Goal: Go to known website: Access a specific website the user already knows

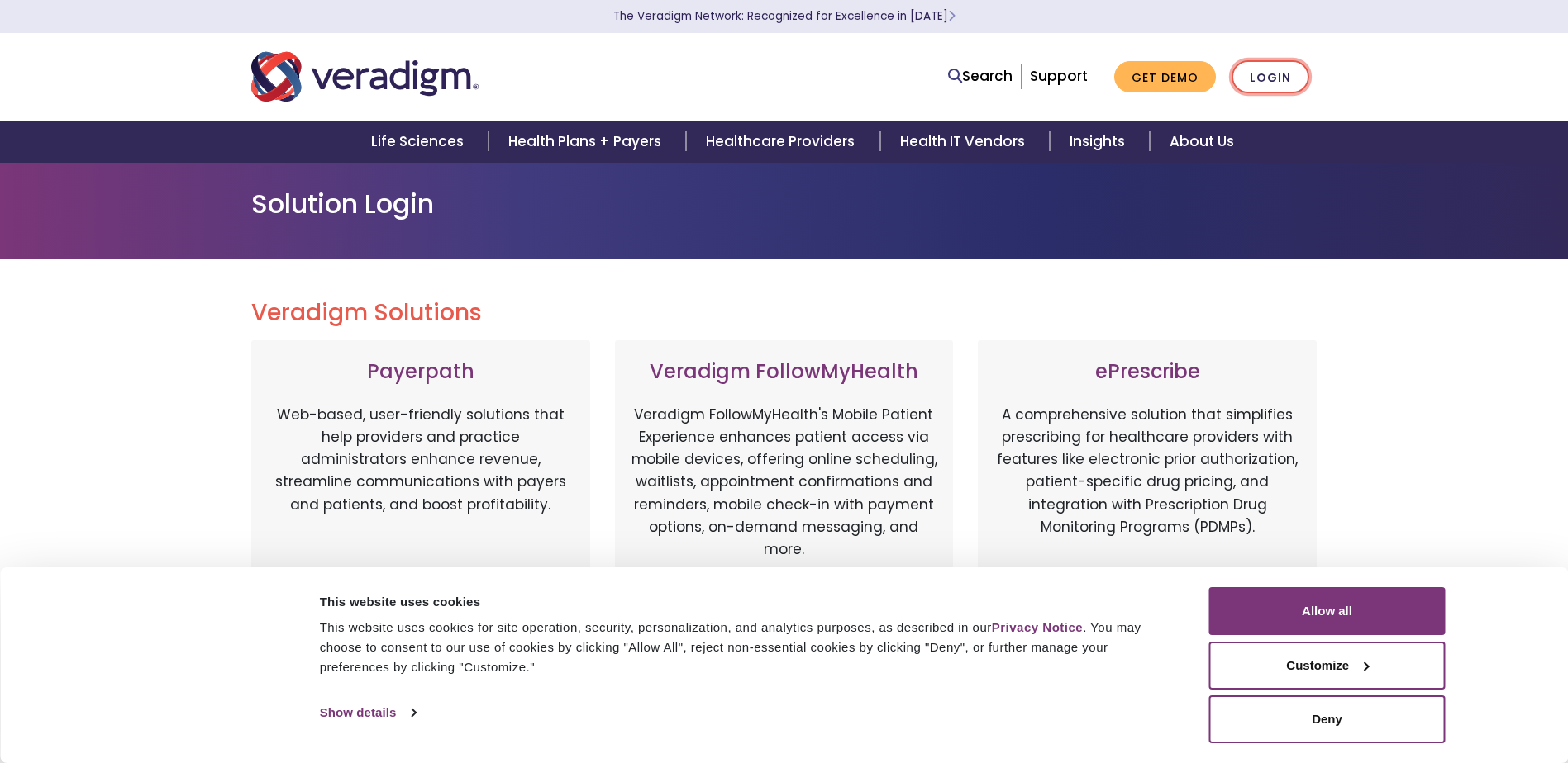
click at [1251, 72] on link "Login" at bounding box center [1270, 77] width 77 height 34
click at [1326, 604] on button "Allow all" at bounding box center [1328, 611] width 237 height 48
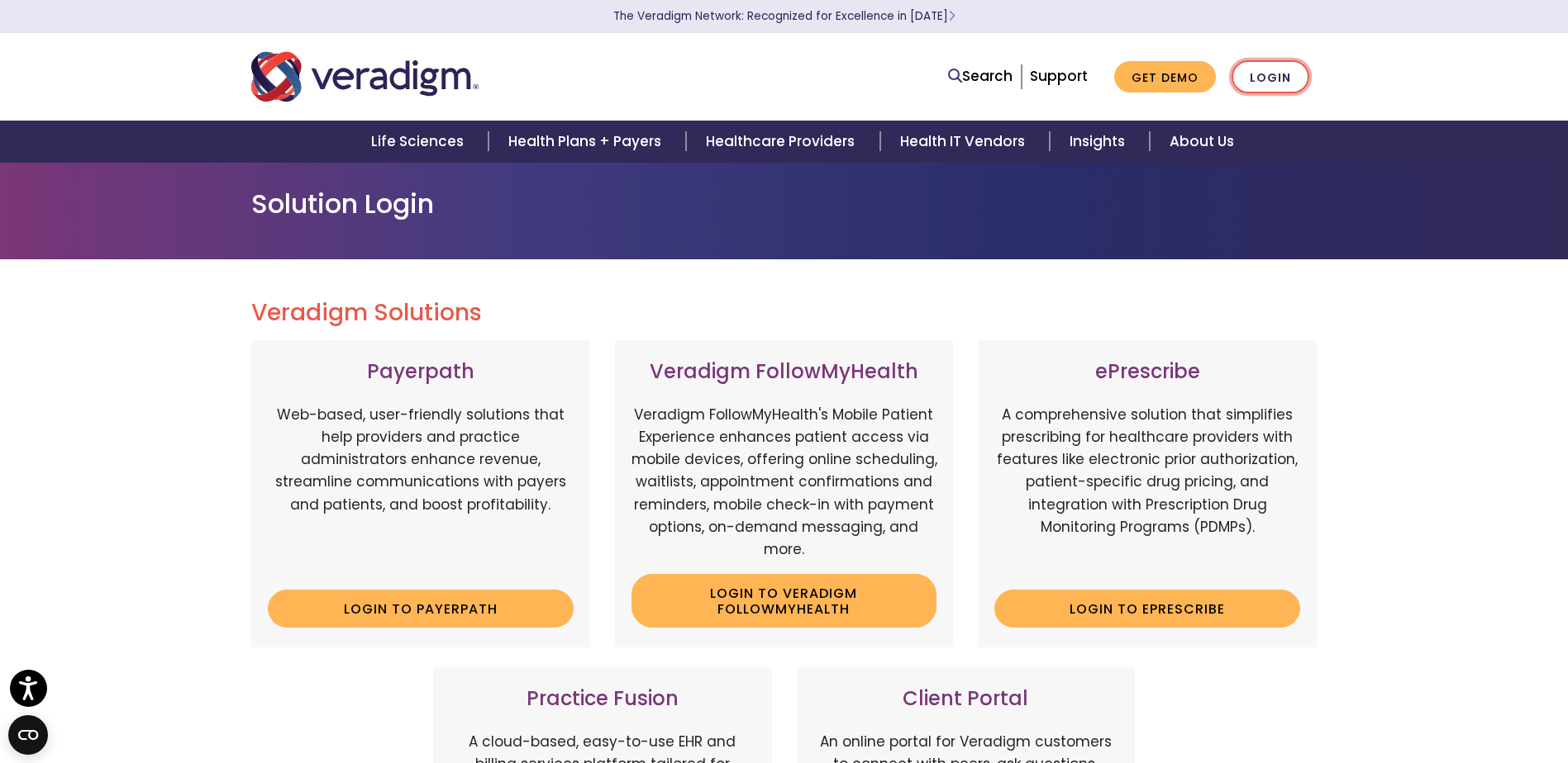
click at [1288, 77] on link "Login" at bounding box center [1270, 77] width 77 height 34
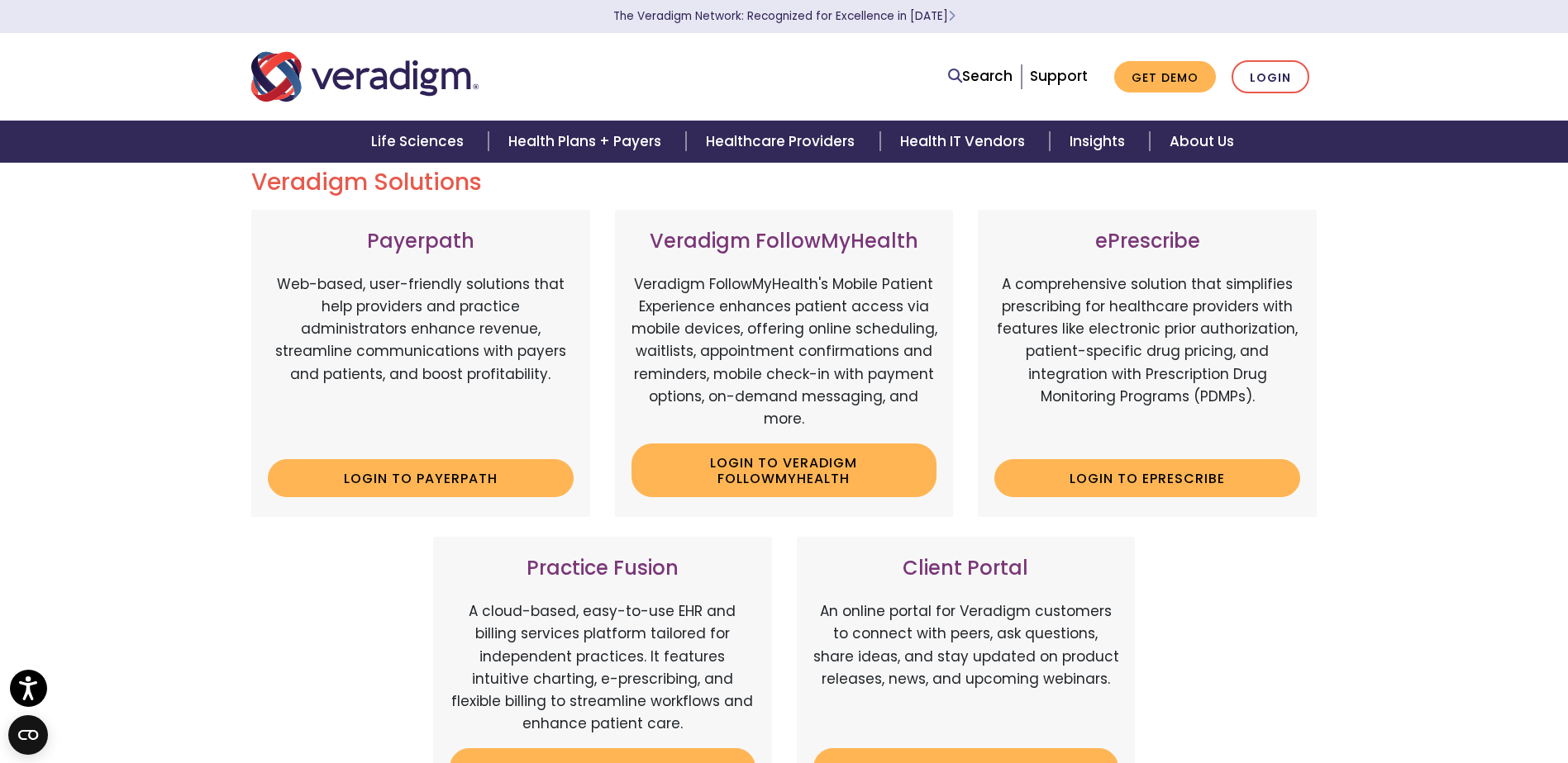
scroll to position [165, 0]
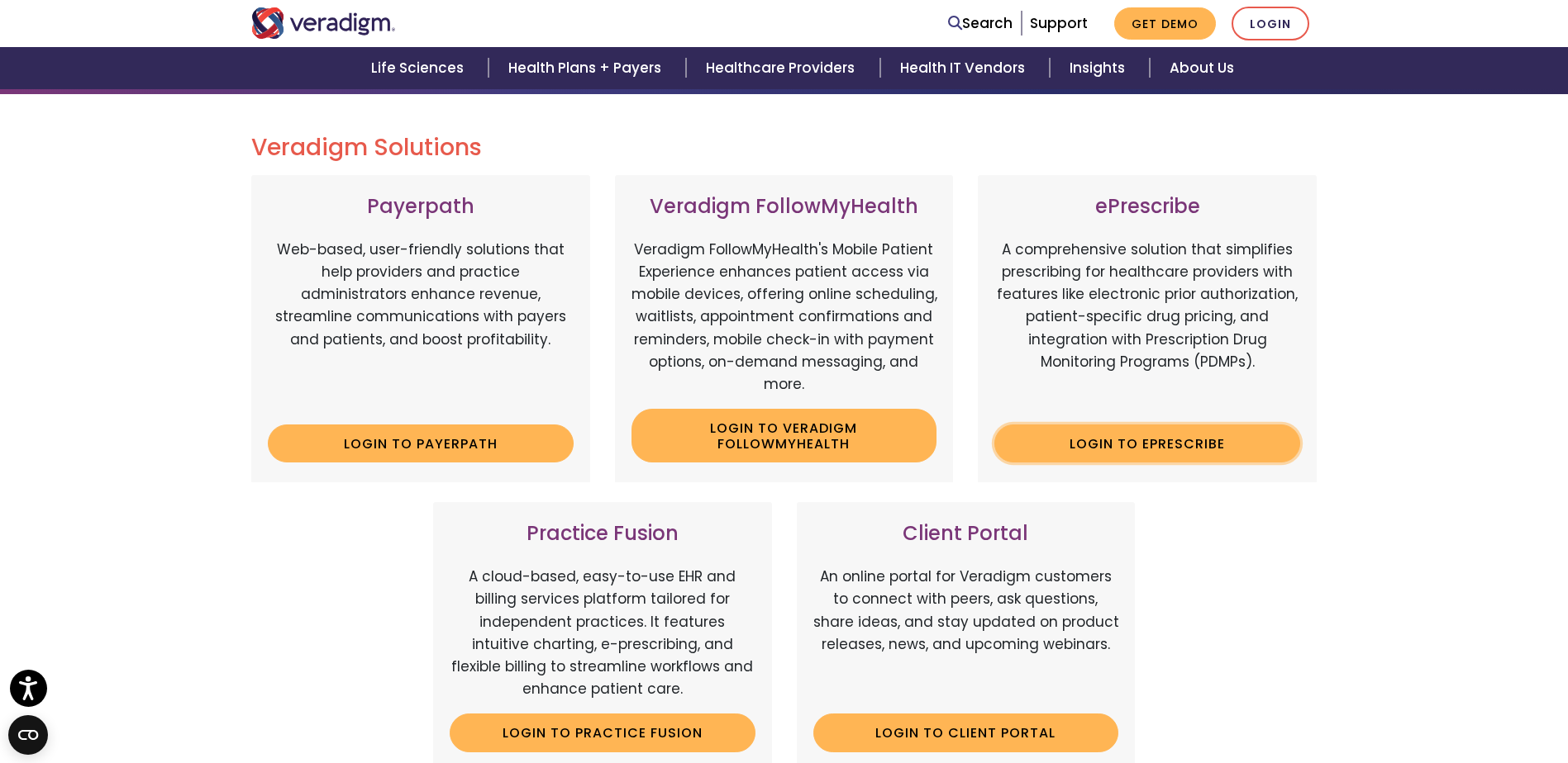
click at [1092, 447] on link "Login to ePrescribe" at bounding box center [1147, 444] width 306 height 38
